Goal: Information Seeking & Learning: Learn about a topic

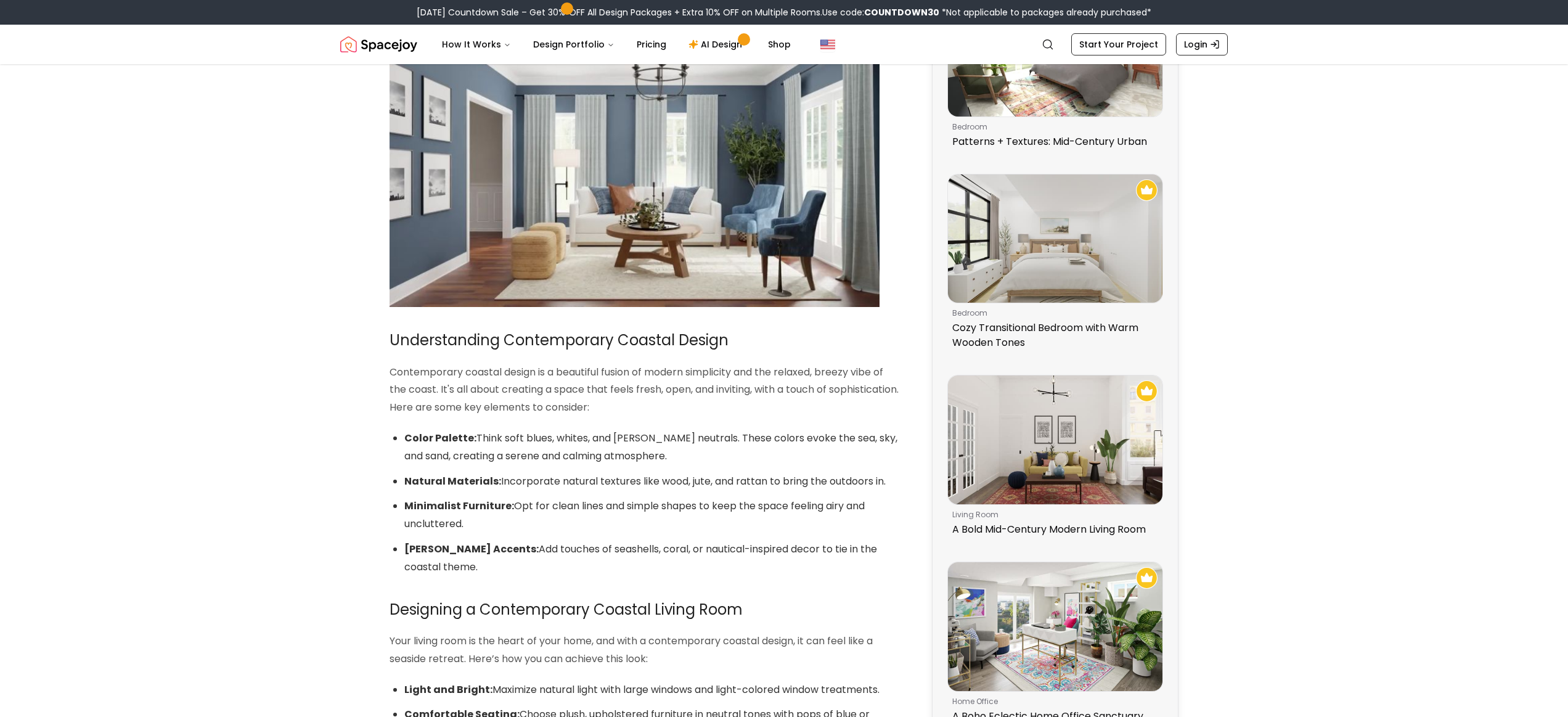
scroll to position [345, 0]
click at [539, 264] on img at bounding box center [635, 168] width 490 height 276
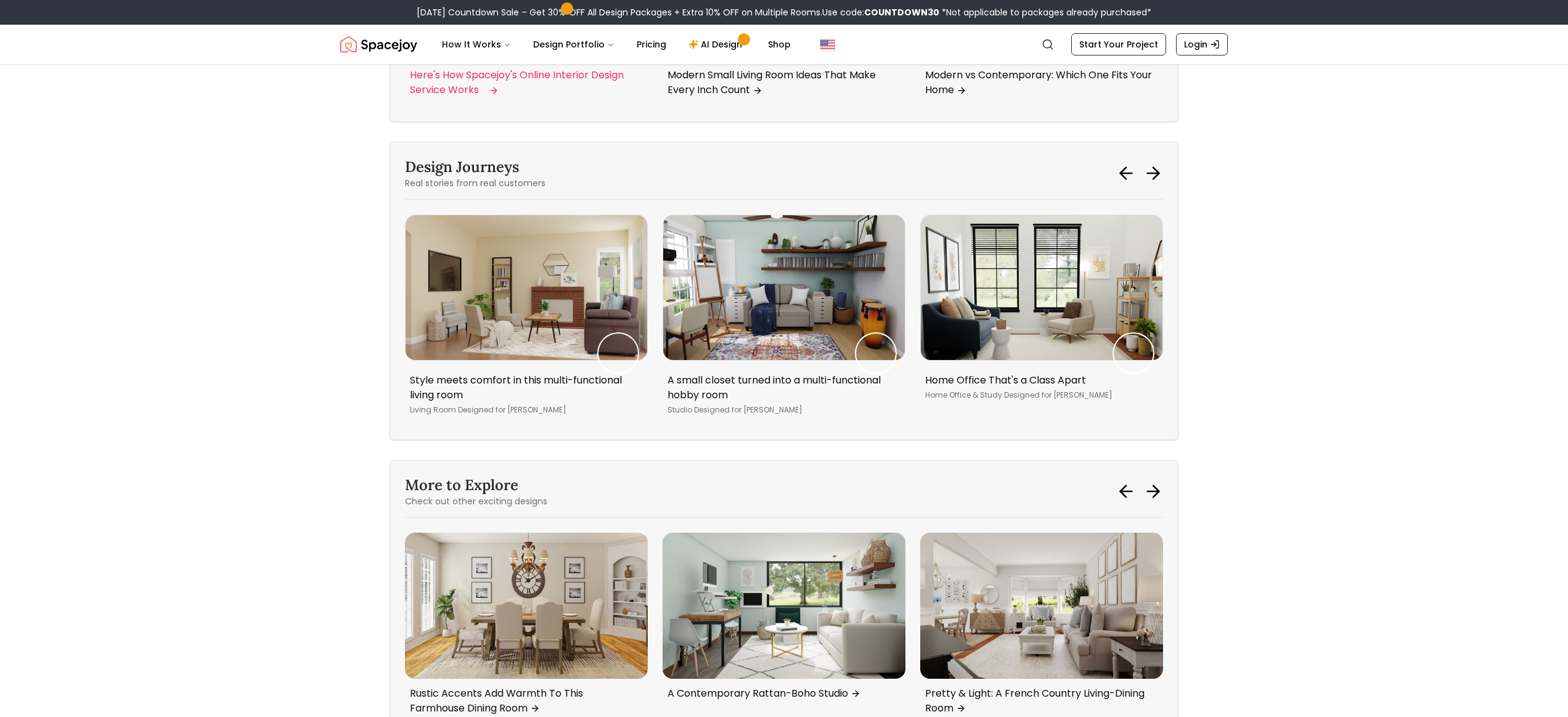
scroll to position [2580, 0]
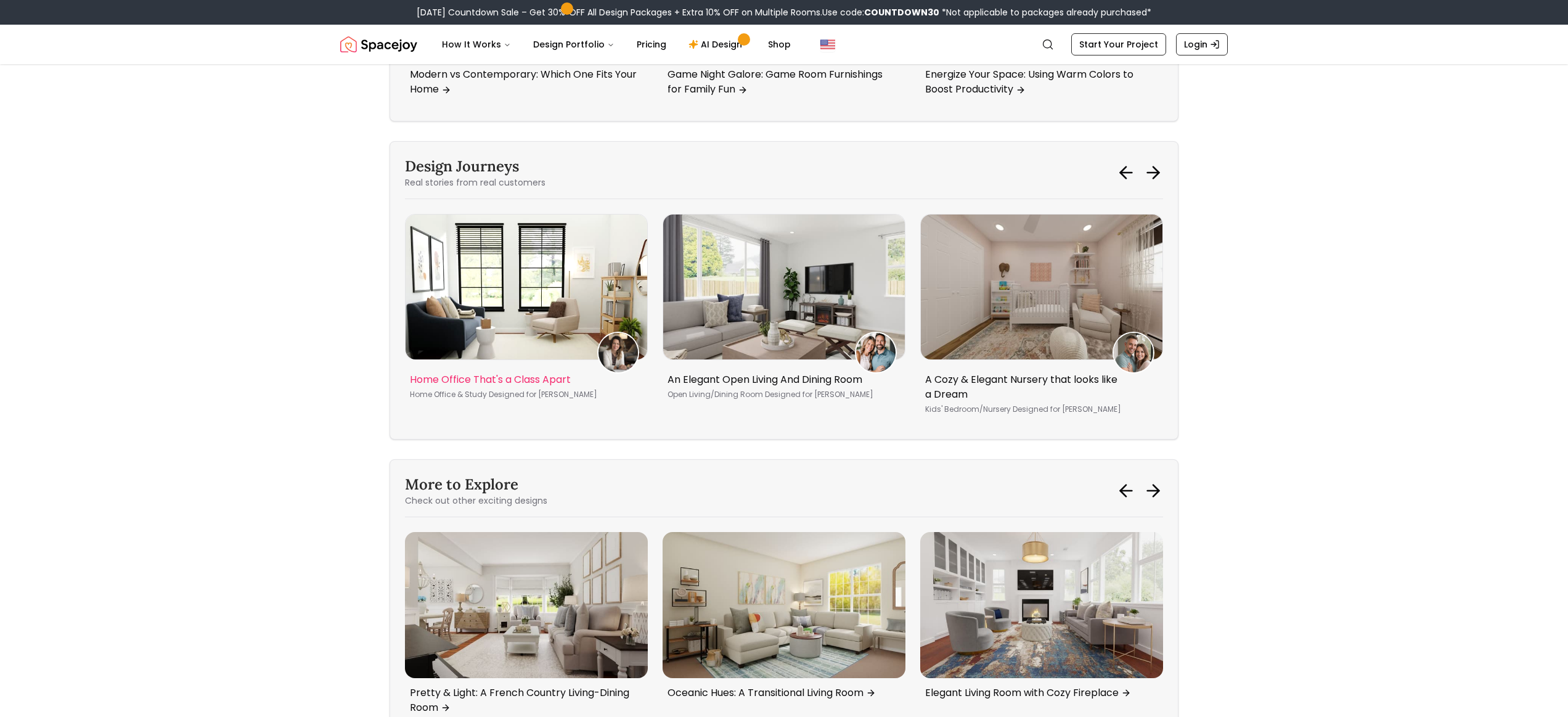
click at [546, 359] on img "1 / 5" at bounding box center [526, 287] width 242 height 145
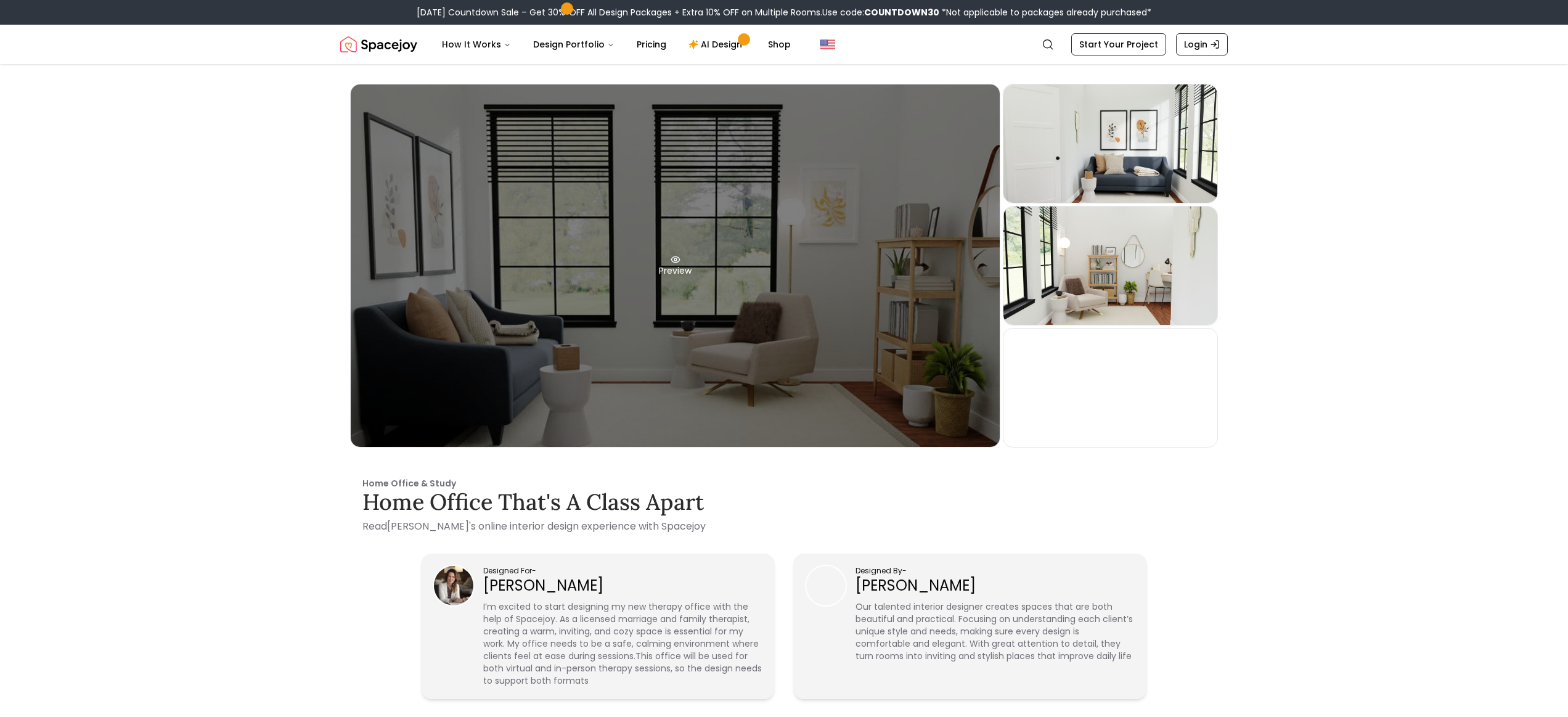
scroll to position [5, 0]
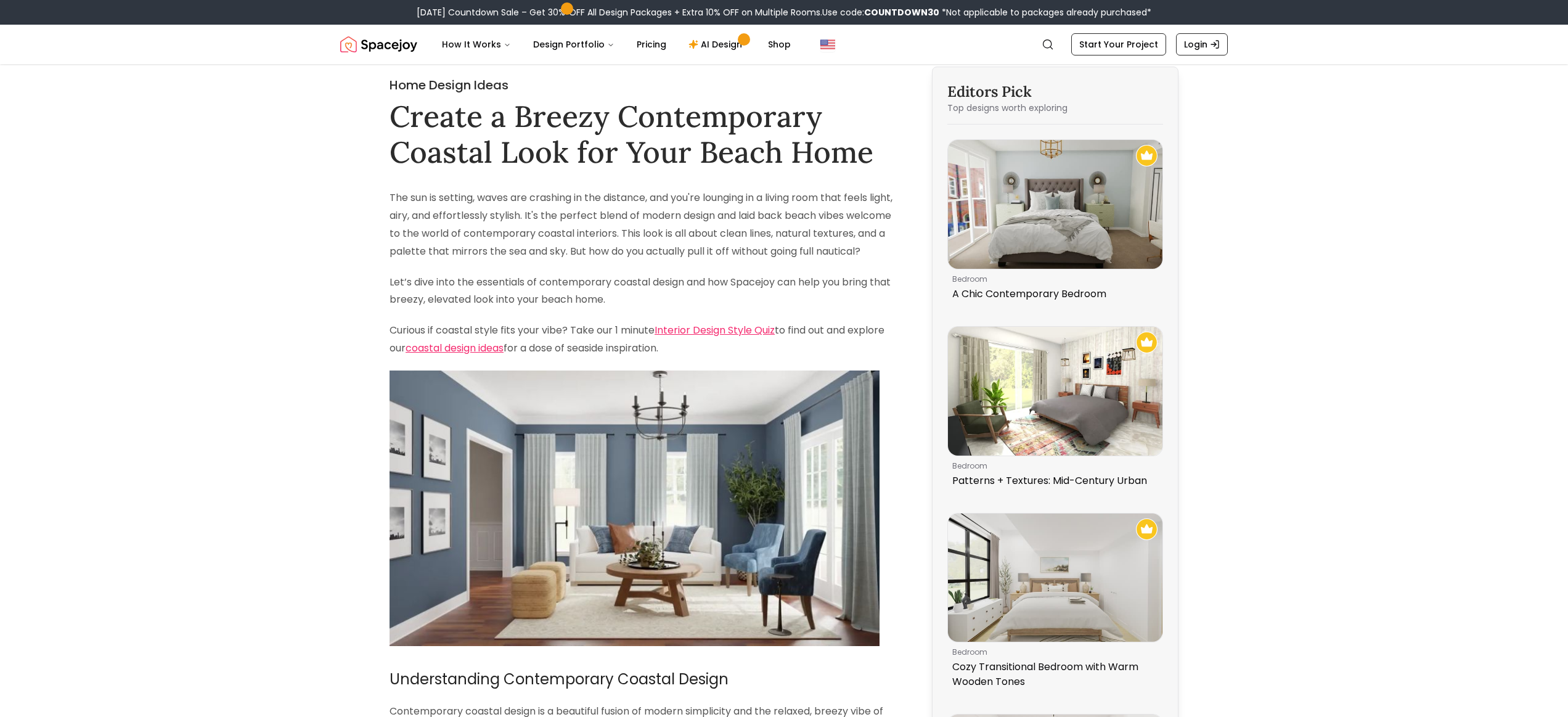
scroll to position [2580, 0]
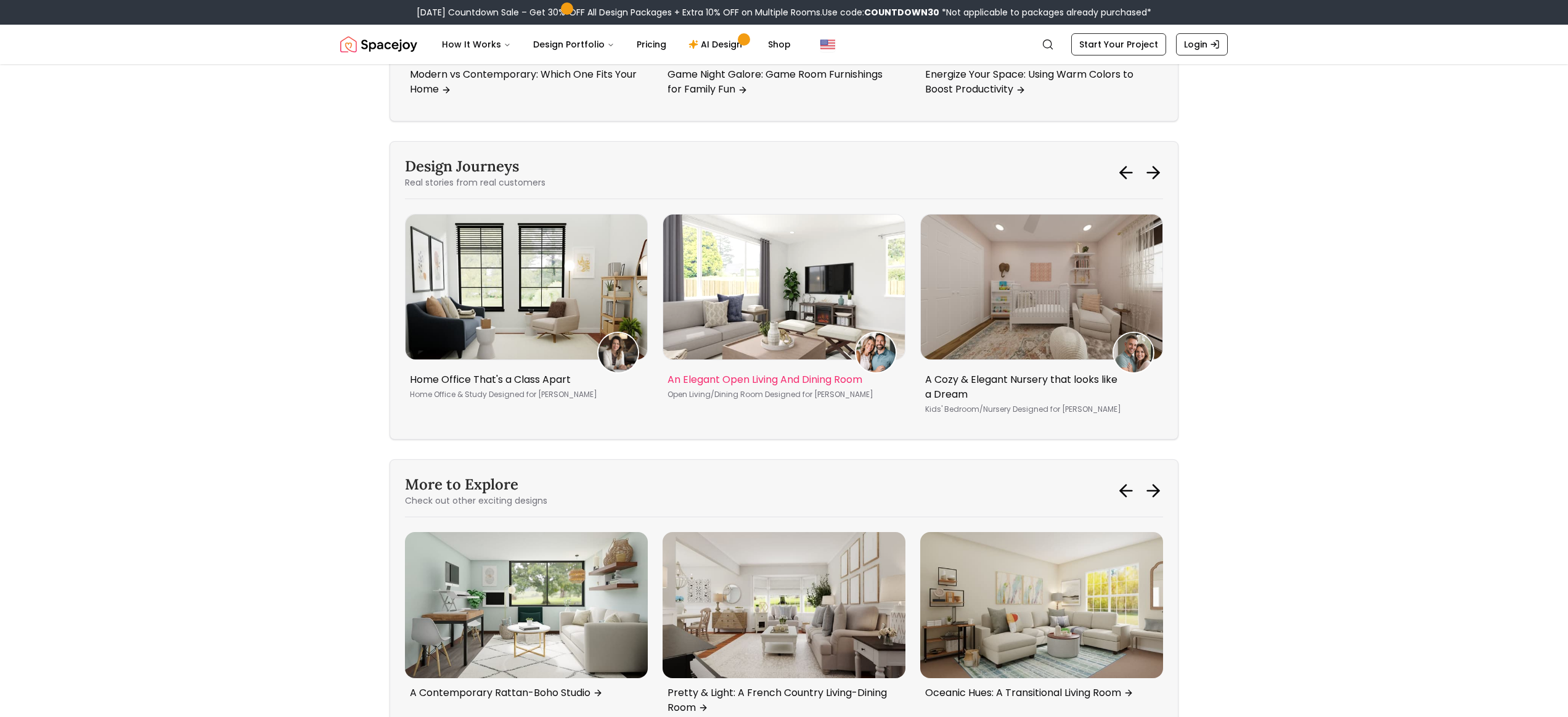
click at [706, 359] on img "2 / 5" at bounding box center [784, 287] width 242 height 145
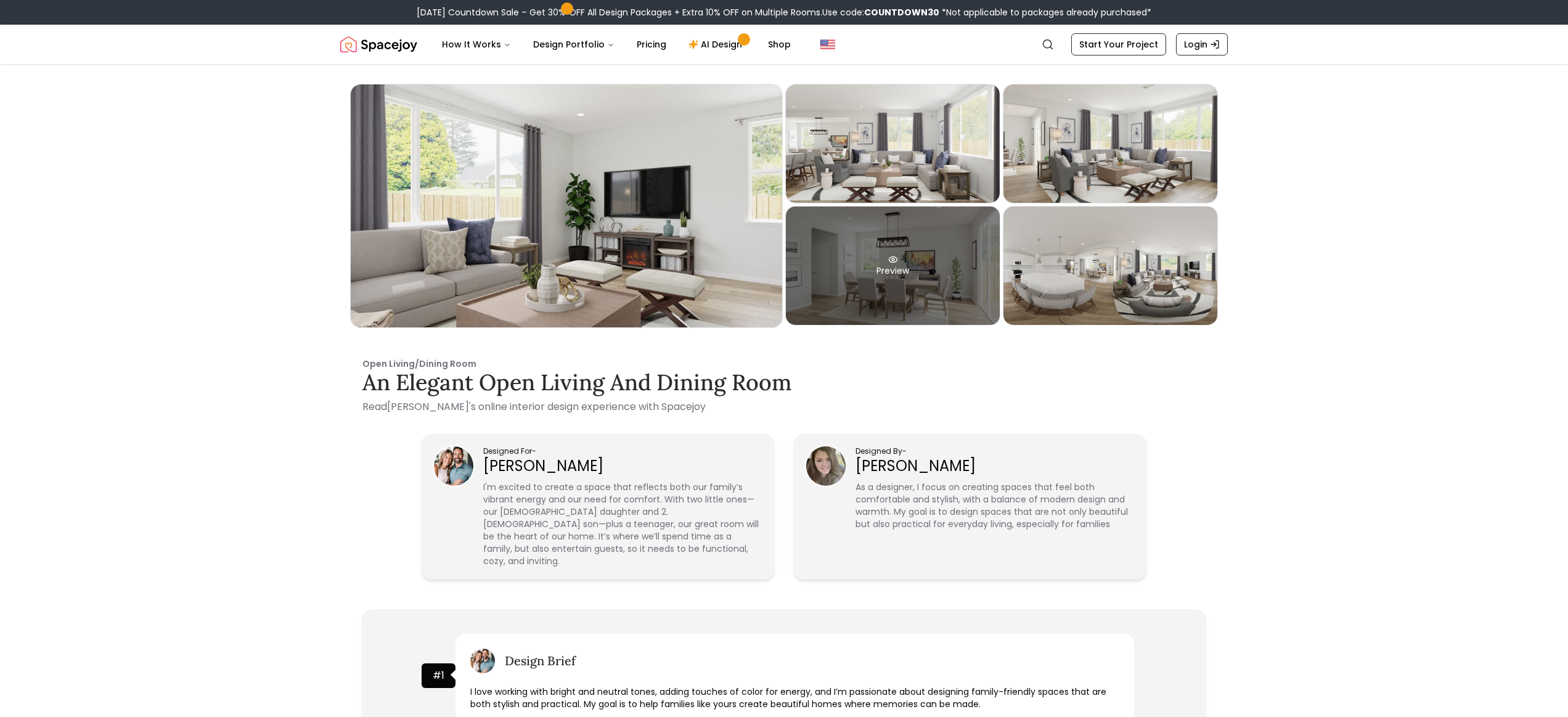
click at [887, 289] on div "Preview" at bounding box center [893, 266] width 214 height 119
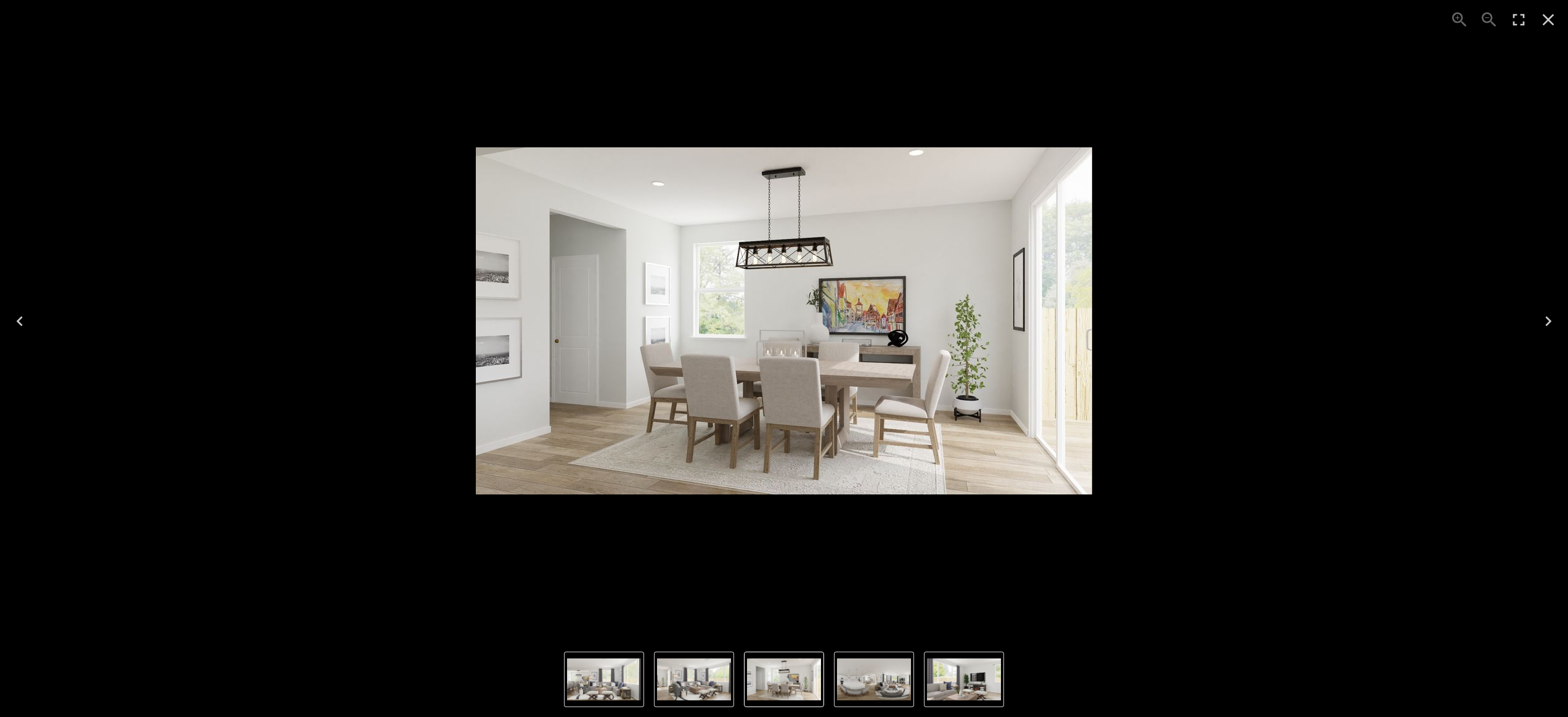
click at [1548, 319] on icon "Next" at bounding box center [1548, 321] width 6 height 10
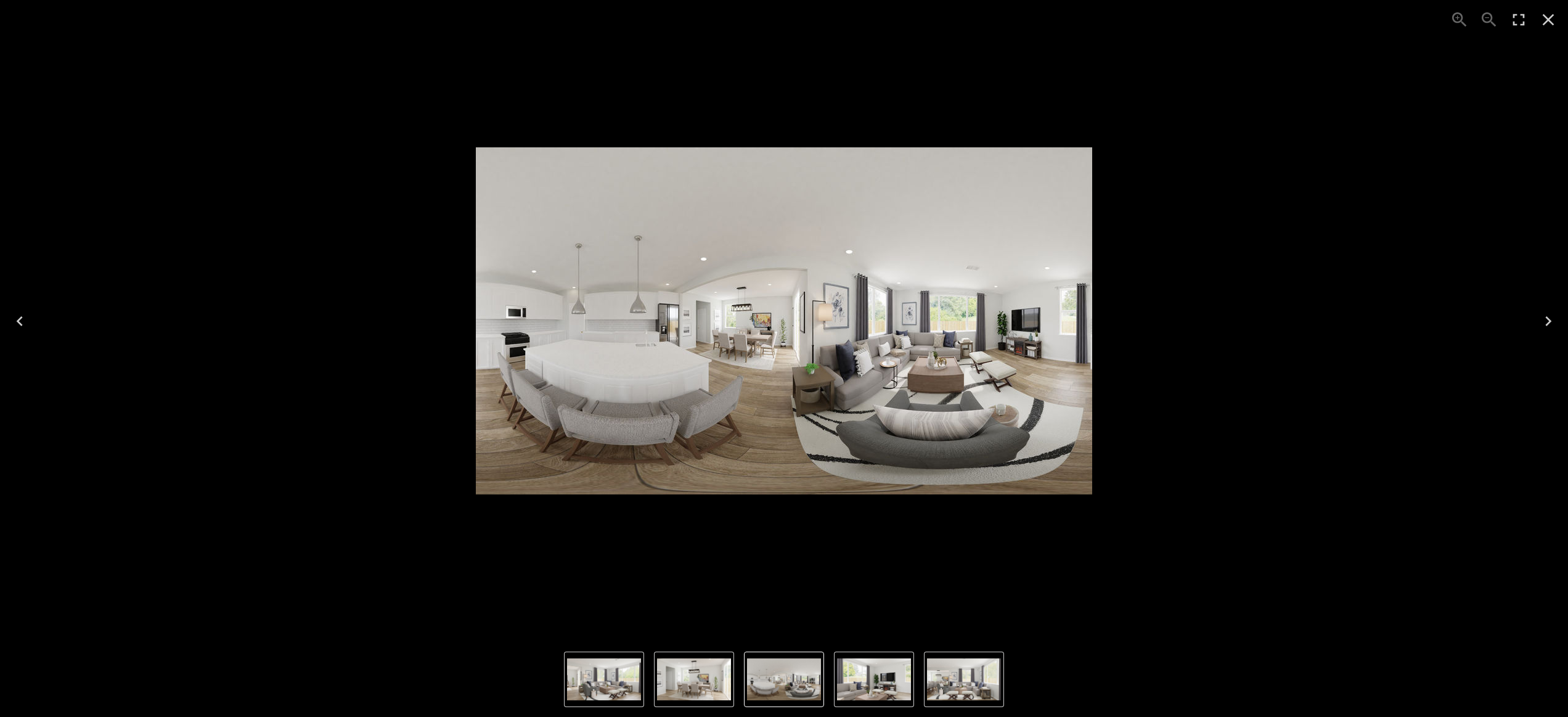
click at [1548, 319] on icon "Next" at bounding box center [1548, 321] width 6 height 10
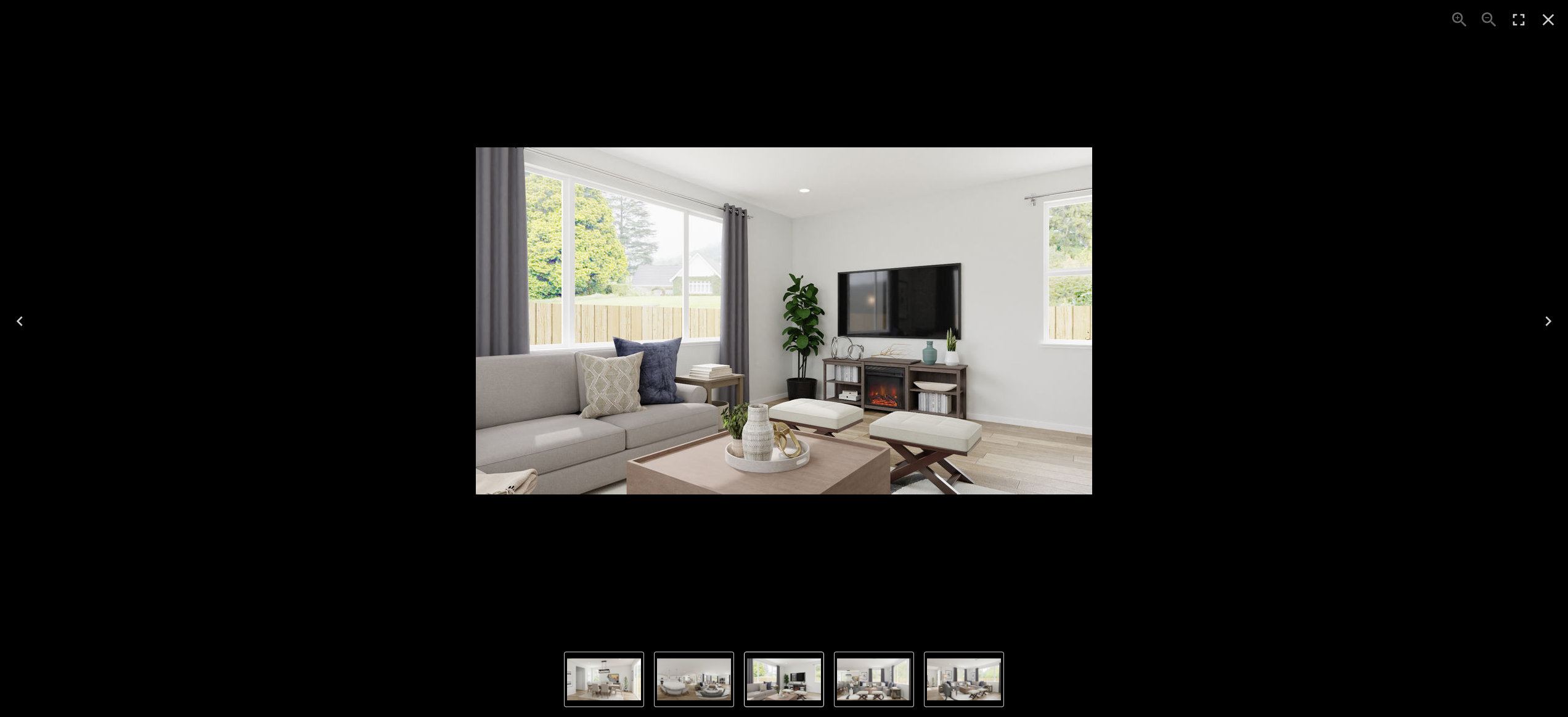
click at [1548, 319] on icon "Next" at bounding box center [1548, 321] width 6 height 10
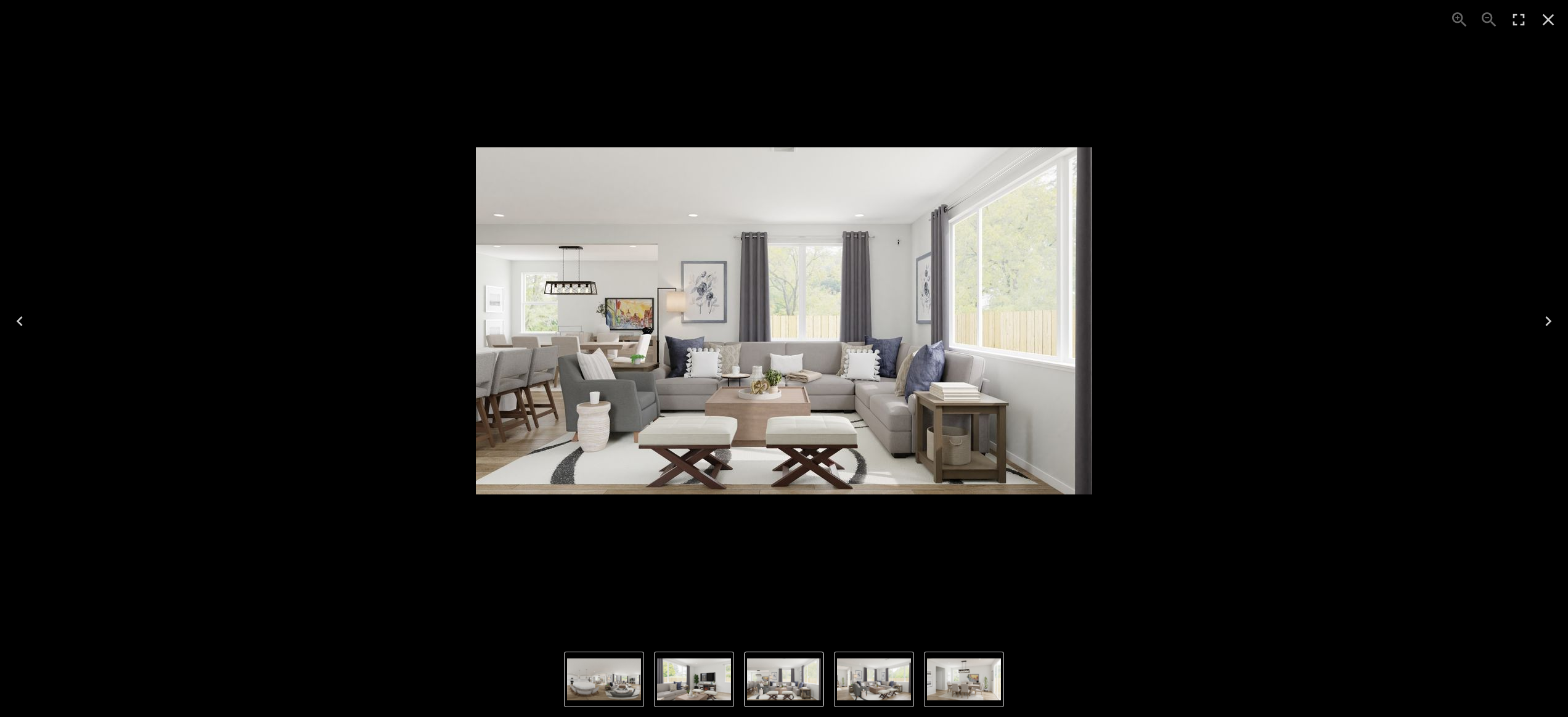
click at [1548, 320] on icon "Next" at bounding box center [1548, 321] width 20 height 20
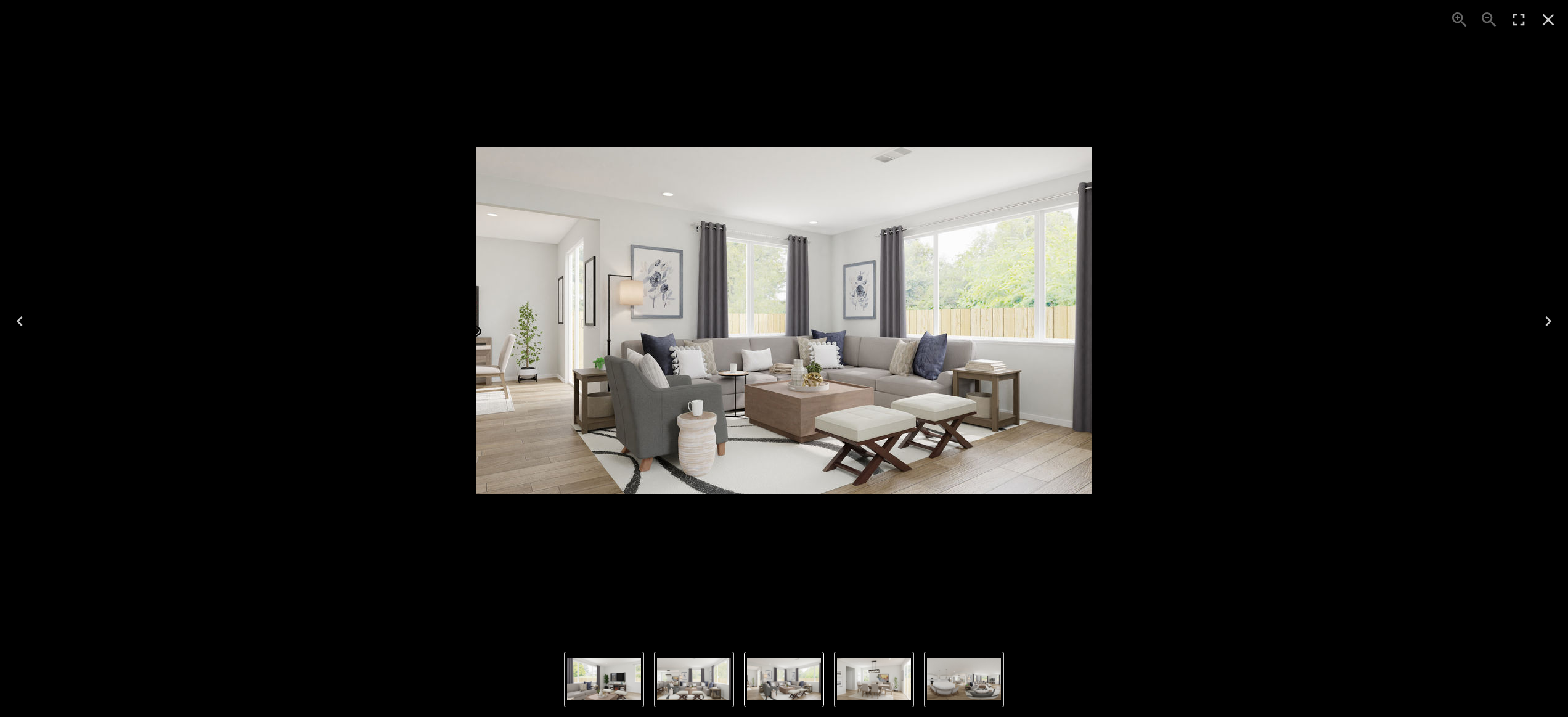
click at [1548, 320] on icon "Next" at bounding box center [1548, 321] width 20 height 20
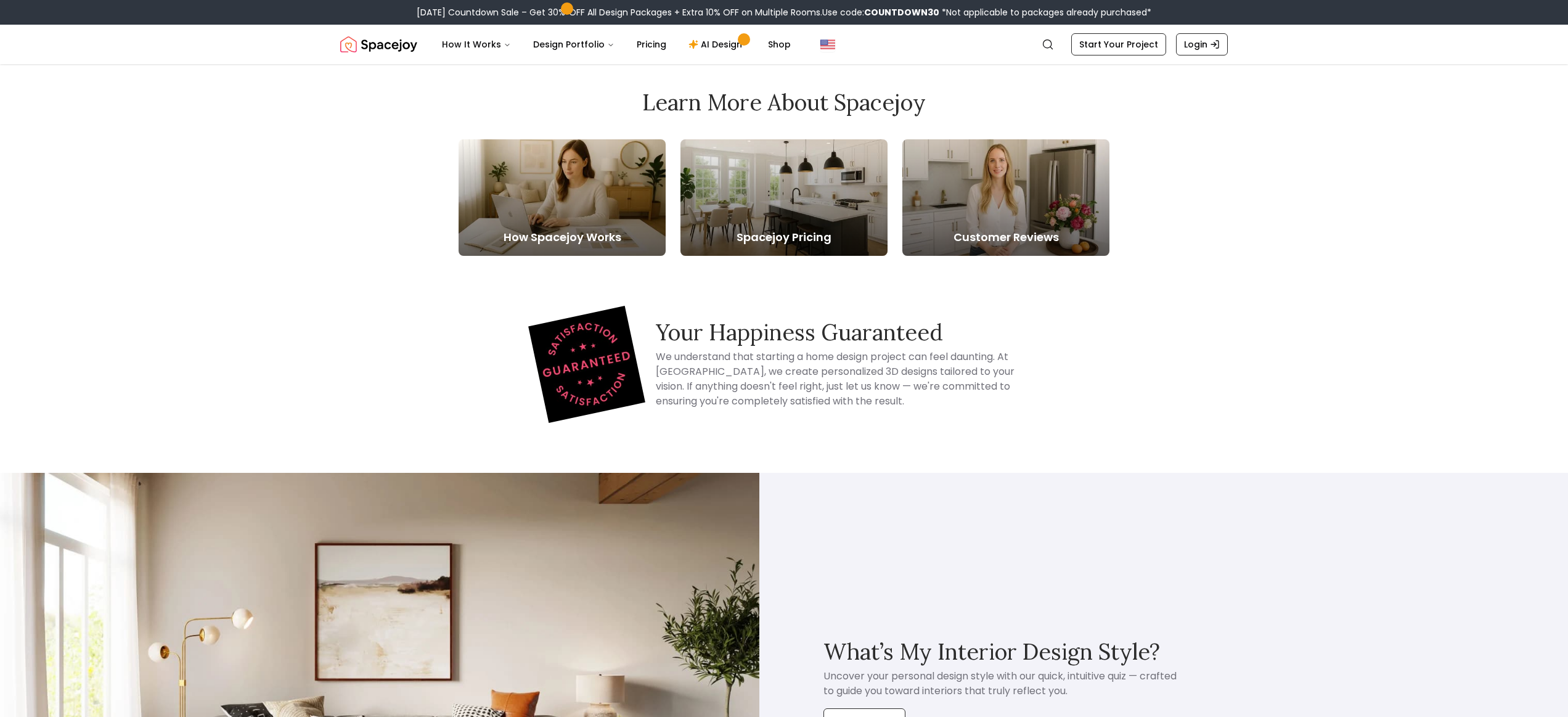
scroll to position [3297, 0]
